Goal: Check status: Check status

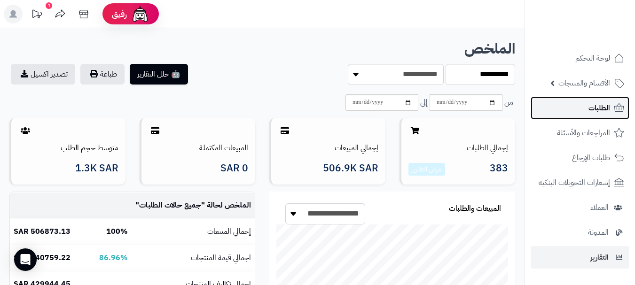
click at [595, 111] on span "الطلبات" at bounding box center [600, 108] width 22 height 13
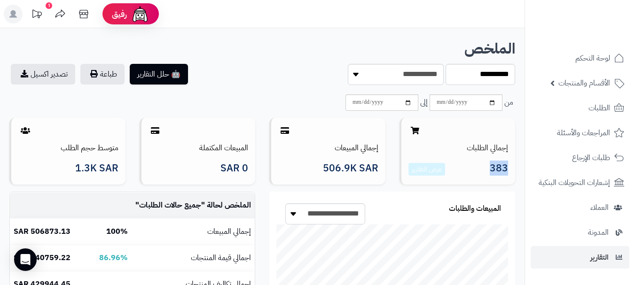
drag, startPoint x: 506, startPoint y: 167, endPoint x: 485, endPoint y: 168, distance: 21.2
click at [485, 168] on h3 "383 عرض التقارير" at bounding box center [459, 169] width 100 height 13
click at [253, 80] on div "🤖 حلل التقارير طباعة تصدير اكسيل" at bounding box center [132, 74] width 260 height 21
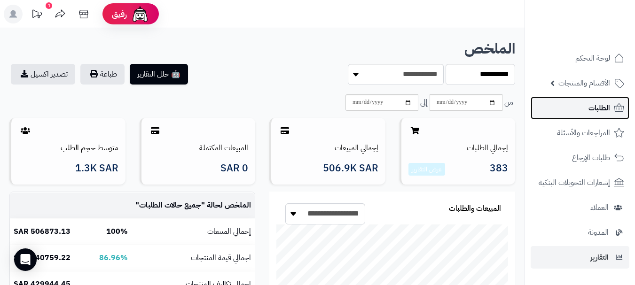
click at [594, 113] on span "الطلبات" at bounding box center [600, 108] width 22 height 13
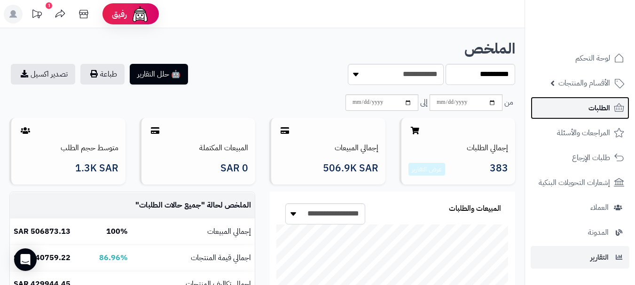
click at [594, 113] on span "الطلبات" at bounding box center [600, 108] width 22 height 13
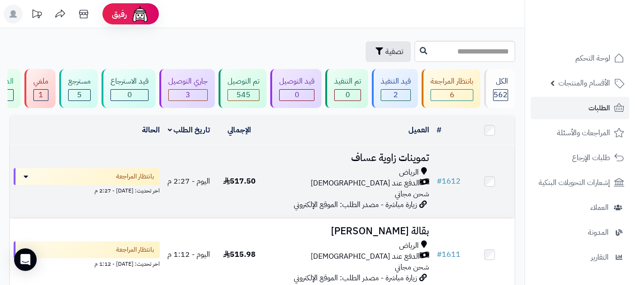
drag, startPoint x: 262, startPoint y: 187, endPoint x: 219, endPoint y: 189, distance: 42.8
click at [219, 189] on td "517.50" at bounding box center [239, 181] width 50 height 73
click at [215, 203] on td "517.50" at bounding box center [239, 181] width 50 height 73
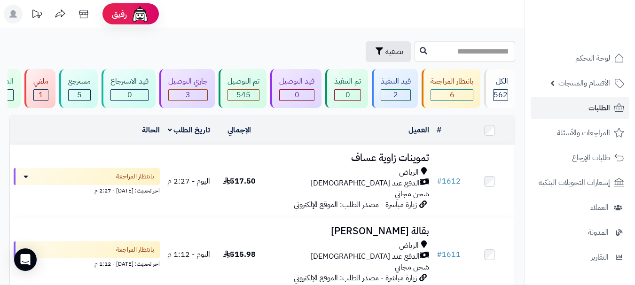
click at [324, 136] on div "العميل" at bounding box center [349, 130] width 161 height 11
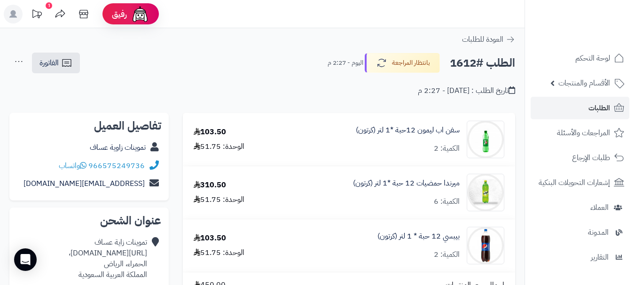
click at [281, 80] on div "تاريخ الطلب : [DATE] - 2:27 م" at bounding box center [262, 85] width 506 height 22
click at [578, 113] on link "الطلبات" at bounding box center [580, 108] width 99 height 23
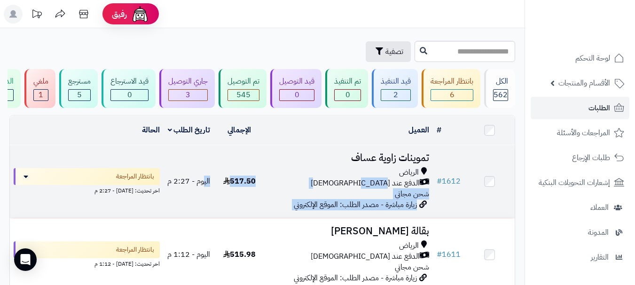
drag, startPoint x: 219, startPoint y: 182, endPoint x: 206, endPoint y: 182, distance: 12.2
click at [206, 182] on tr "# 1612 تموينات زاوية عساف الرياض الدفع عند الاستلام شحن مجاني زيارة مباشرة - مص…" at bounding box center [262, 181] width 505 height 73
click at [242, 205] on td "517.50" at bounding box center [239, 181] width 50 height 73
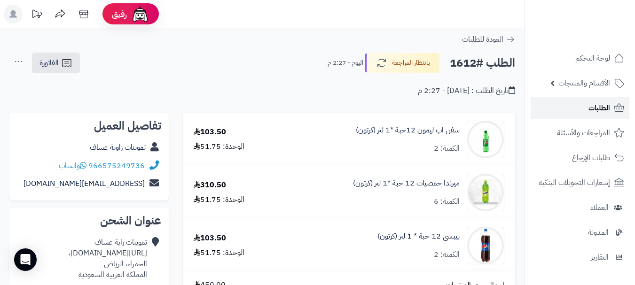
click at [599, 104] on span "الطلبات" at bounding box center [600, 108] width 22 height 13
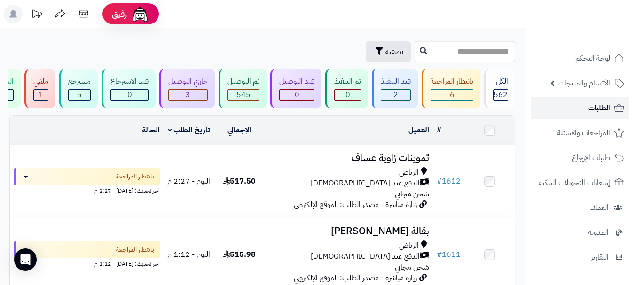
click at [590, 111] on span "الطلبات" at bounding box center [600, 108] width 22 height 13
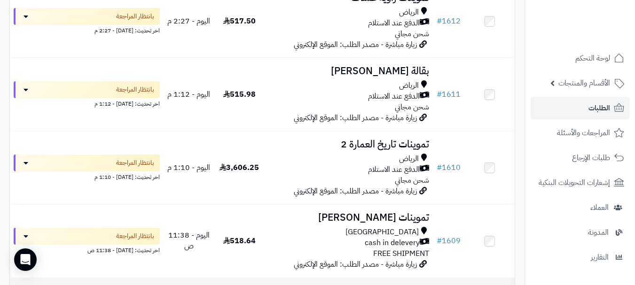
scroll to position [141, 0]
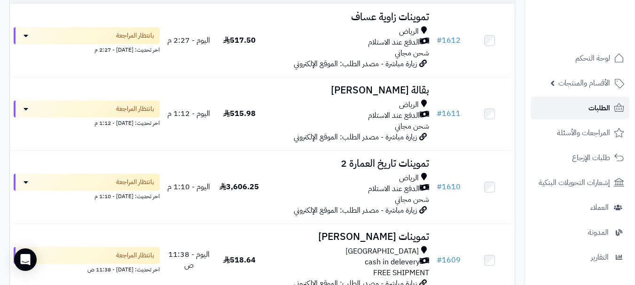
click at [581, 103] on link "الطلبات" at bounding box center [580, 108] width 99 height 23
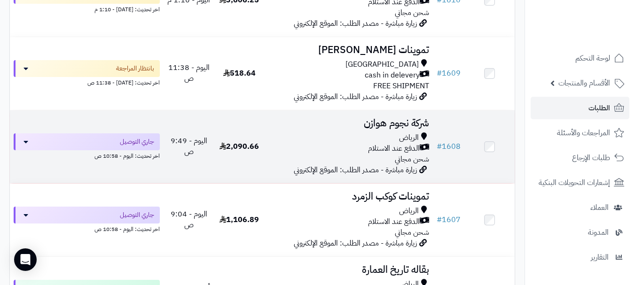
scroll to position [329, 0]
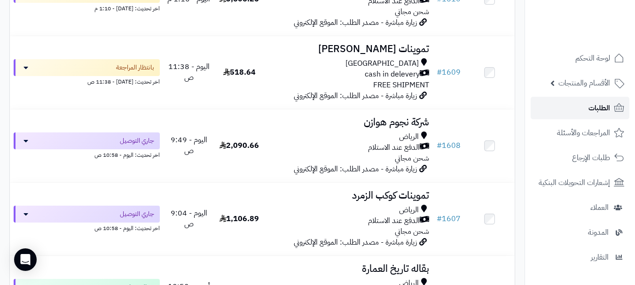
click at [571, 114] on link "الطلبات" at bounding box center [580, 108] width 99 height 23
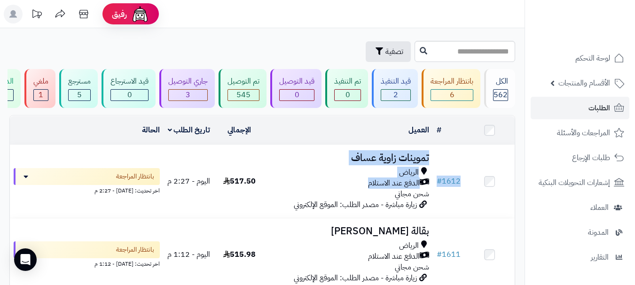
drag, startPoint x: 279, startPoint y: 186, endPoint x: 112, endPoint y: 131, distance: 176.3
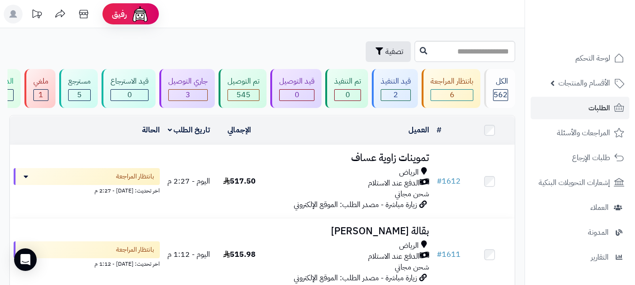
click at [309, 136] on div "العميل" at bounding box center [349, 130] width 161 height 11
click at [247, 44] on div "تصفية" at bounding box center [210, 51] width 403 height 21
drag, startPoint x: 273, startPoint y: 15, endPoint x: 276, endPoint y: 8, distance: 7.2
click at [272, 14] on header "رفيق ! الطلبات معالجة مكتمل إرجاع المنتجات العملاء المتواجدون الان 549 عملاء من…" at bounding box center [317, 14] width 635 height 28
click at [249, 14] on header "رفيق ! الطلبات معالجة مكتمل إرجاع المنتجات العملاء المتواجدون الان 549 عملاء من…" at bounding box center [317, 14] width 635 height 28
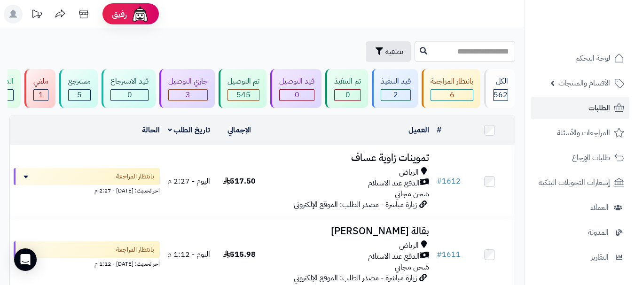
click at [256, 48] on div "تصفية" at bounding box center [210, 51] width 403 height 21
drag, startPoint x: 264, startPoint y: 10, endPoint x: 267, endPoint y: 1, distance: 9.8
click at [265, 7] on header "رفيق ! الطلبات معالجة مكتمل إرجاع المنتجات العملاء المتواجدون الان 549 عملاء من…" at bounding box center [317, 14] width 635 height 28
click at [288, 15] on header "رفيق ! الطلبات معالجة مكتمل إرجاع المنتجات العملاء المتواجدون الان 549 عملاء من…" at bounding box center [317, 14] width 635 height 28
click at [585, 110] on link "الطلبات" at bounding box center [580, 108] width 99 height 23
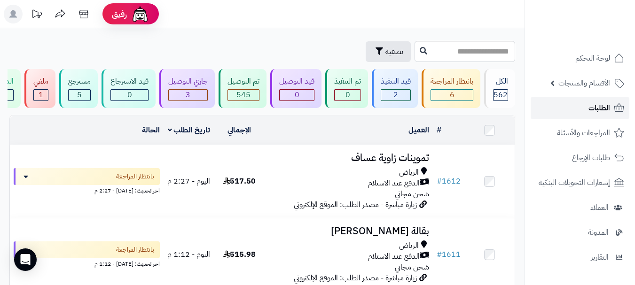
click at [586, 112] on link "الطلبات" at bounding box center [580, 108] width 99 height 23
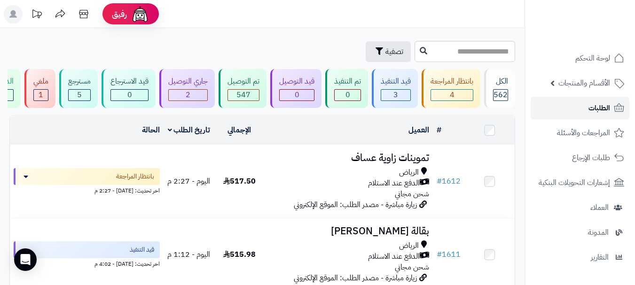
click at [595, 103] on span "الطلبات" at bounding box center [600, 108] width 22 height 13
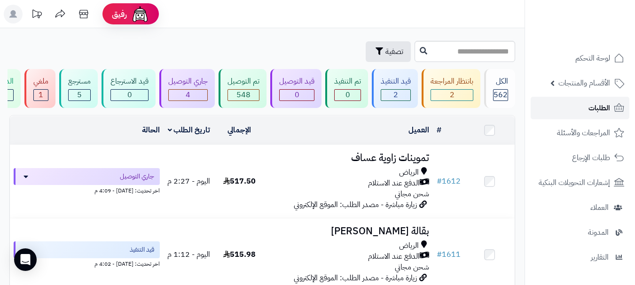
click at [589, 112] on span "الطلبات" at bounding box center [600, 108] width 22 height 13
click at [595, 110] on span "الطلبات" at bounding box center [600, 108] width 22 height 13
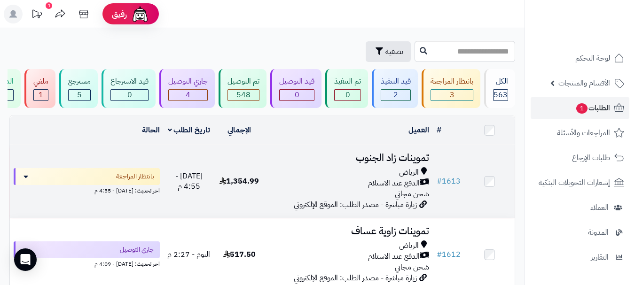
drag, startPoint x: 261, startPoint y: 191, endPoint x: 222, endPoint y: 192, distance: 39.0
click at [222, 192] on td "1,354.99" at bounding box center [239, 181] width 50 height 73
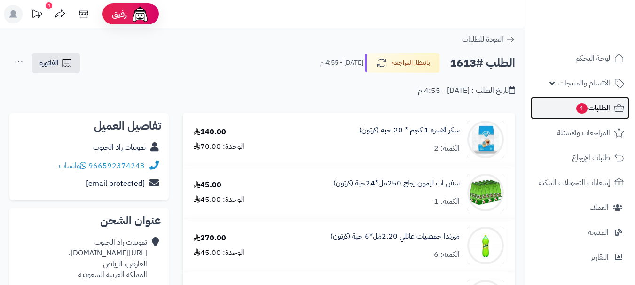
click at [579, 115] on link "الطلبات 1" at bounding box center [580, 108] width 99 height 23
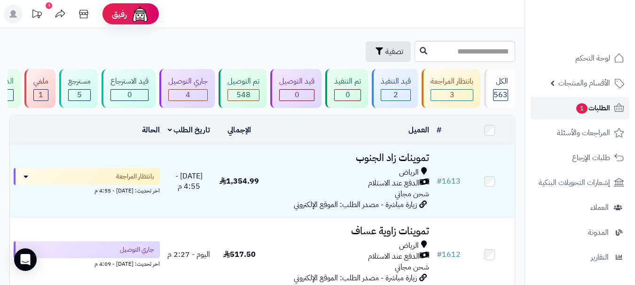
click at [576, 105] on span "الطلبات 1" at bounding box center [593, 108] width 35 height 13
click at [571, 112] on link "الطلبات 1" at bounding box center [580, 108] width 99 height 23
click at [560, 114] on link "الطلبات 1" at bounding box center [580, 108] width 99 height 23
click at [561, 110] on link "الطلبات 1" at bounding box center [580, 108] width 99 height 23
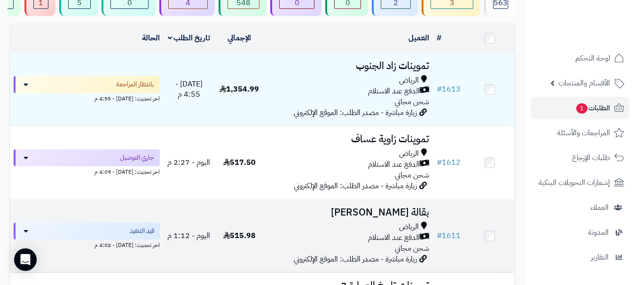
scroll to position [94, 0]
